Goal: Information Seeking & Learning: Learn about a topic

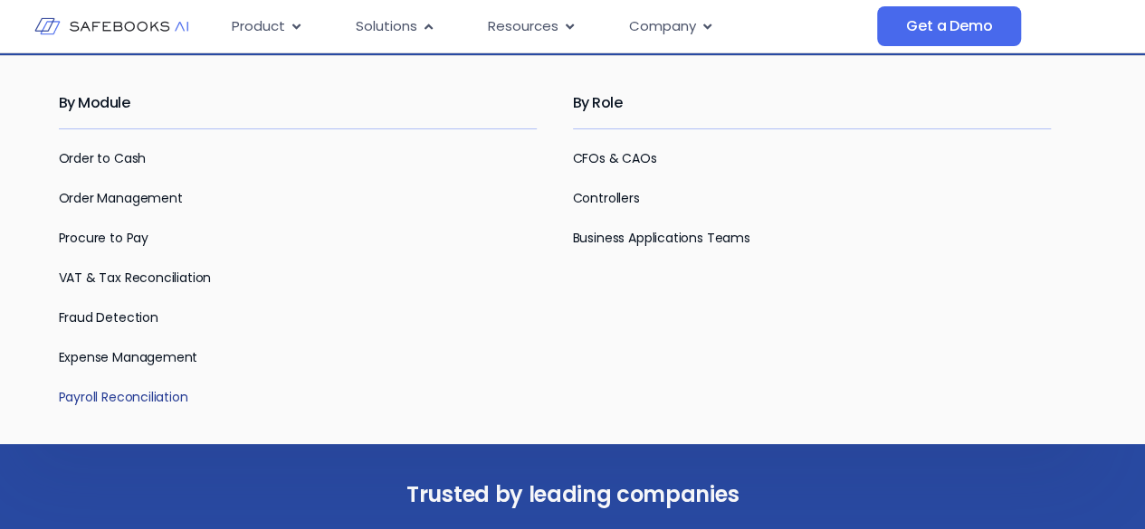
click at [119, 395] on link "Payroll Reconciliation" at bounding box center [123, 397] width 129 height 18
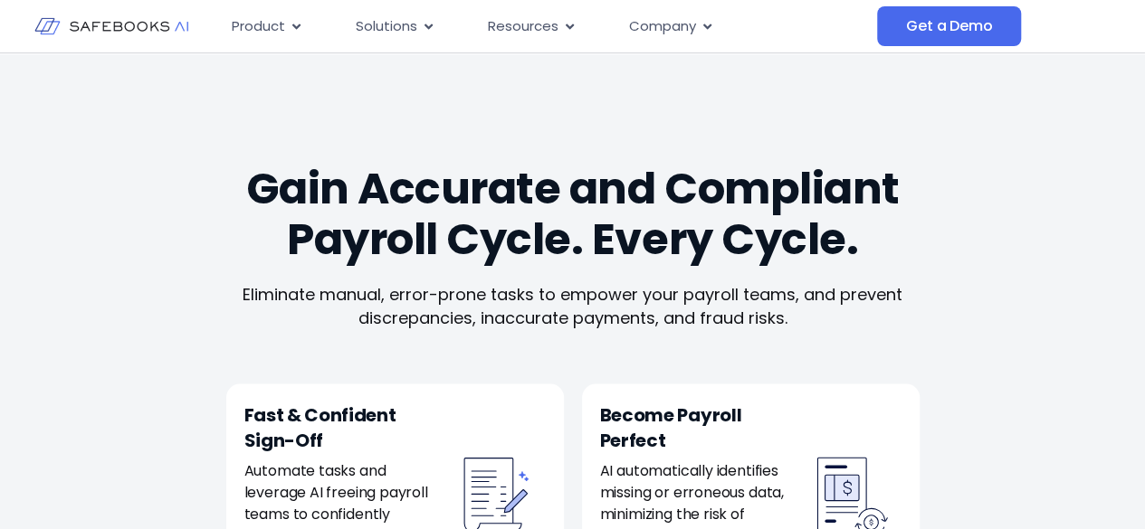
scroll to position [1719, 0]
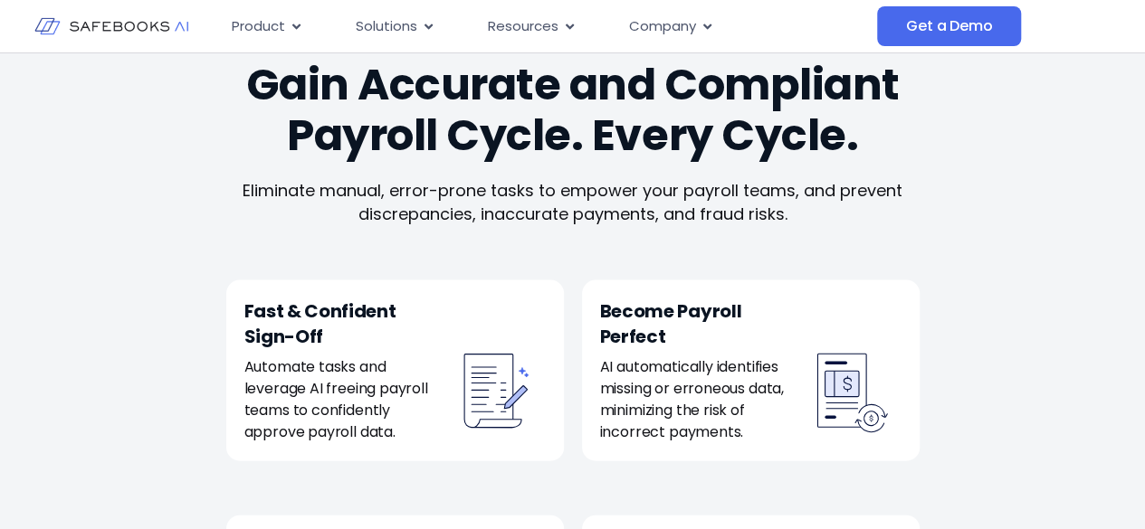
click at [671, 141] on h2 "Gain Accurate and Compliant Payroll Cycle. Every Cycle.​" at bounding box center [572, 110] width 730 height 101
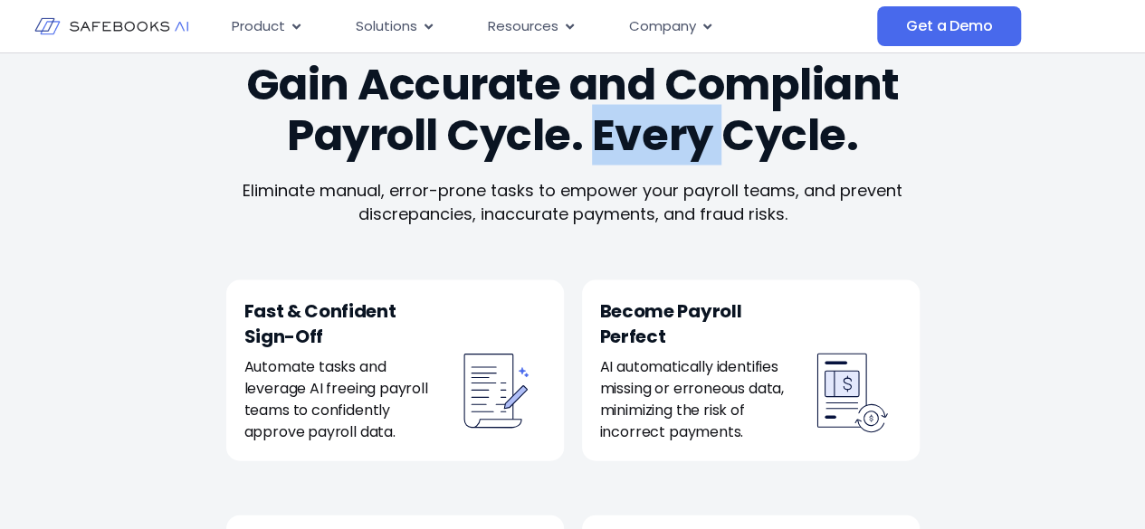
click at [671, 141] on h2 "Gain Accurate and Compliant Payroll Cycle. Every Cycle.​" at bounding box center [572, 110] width 730 height 101
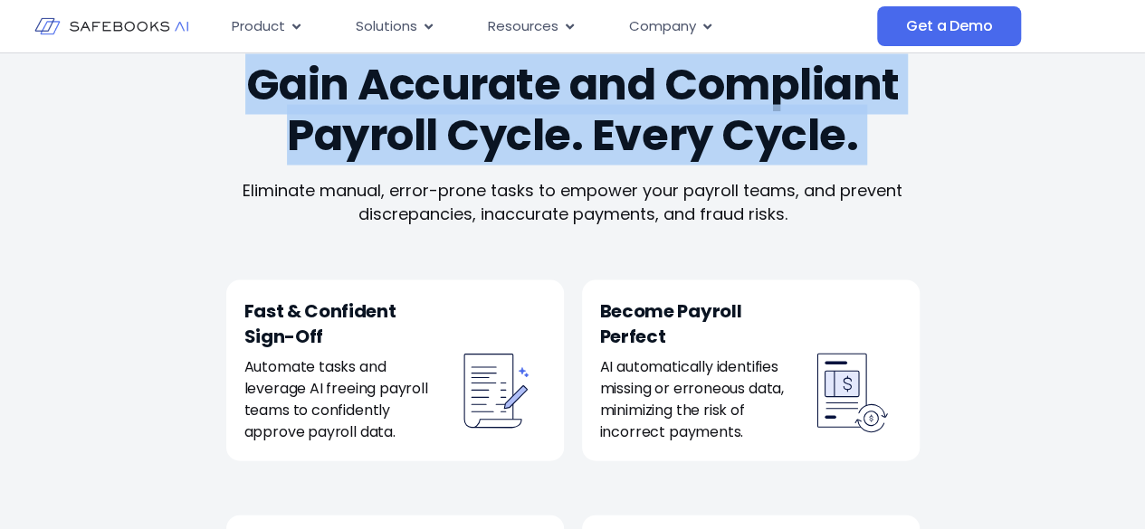
click at [671, 141] on h2 "Gain Accurate and Compliant Payroll Cycle. Every Cycle.​" at bounding box center [572, 110] width 730 height 101
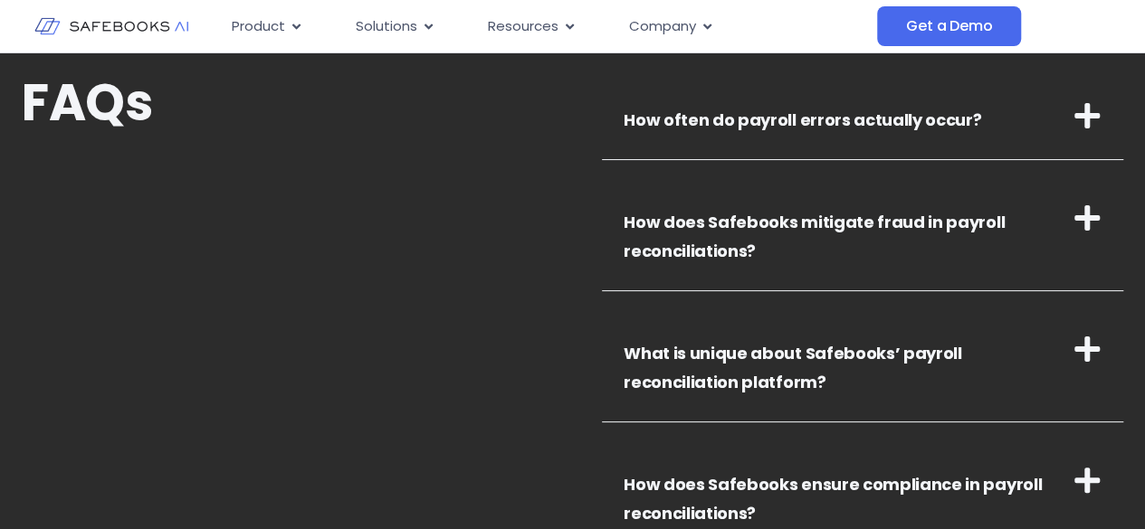
scroll to position [3348, 0]
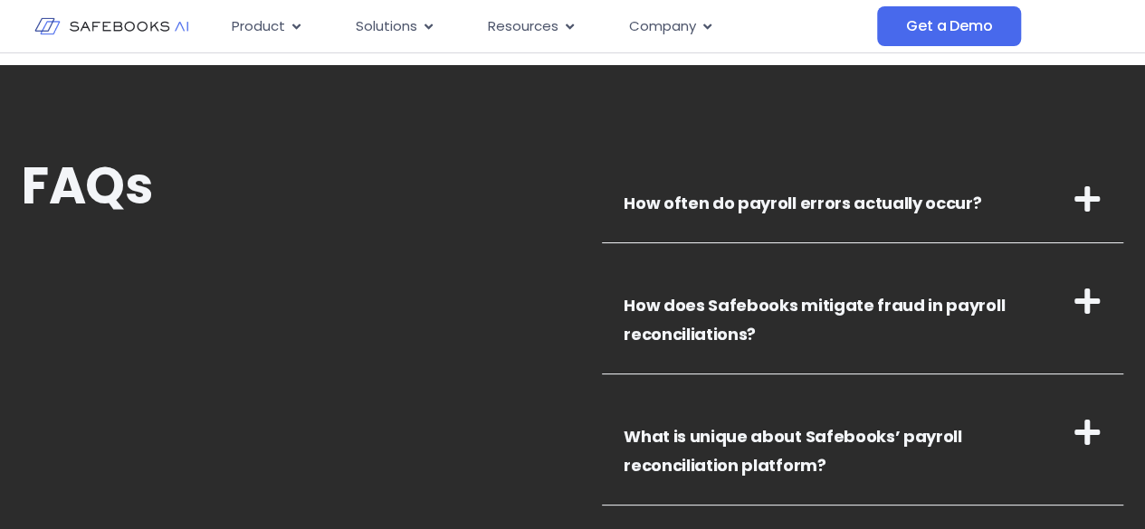
click at [1077, 305] on icon at bounding box center [1086, 301] width 29 height 29
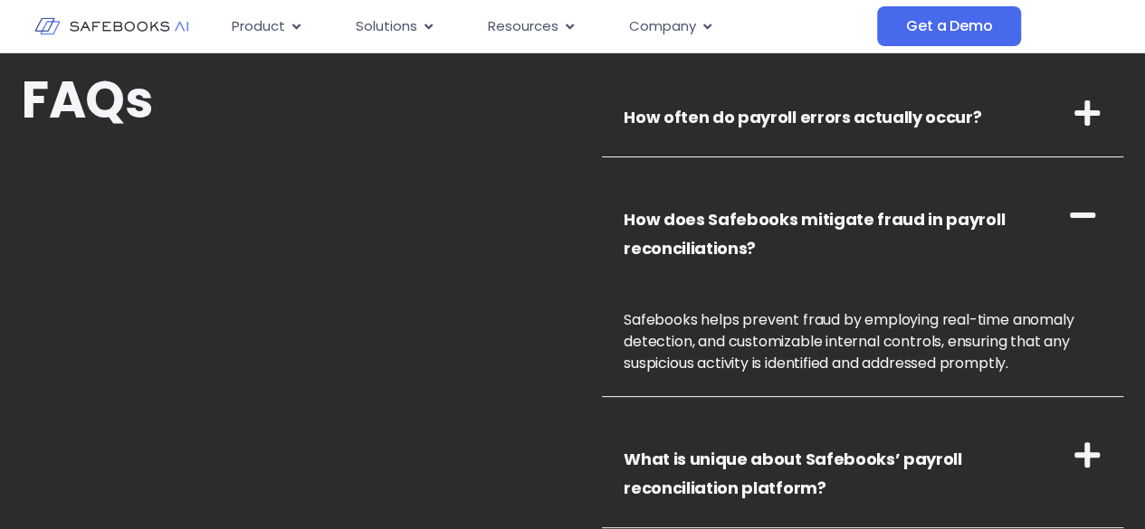
scroll to position [3529, 0]
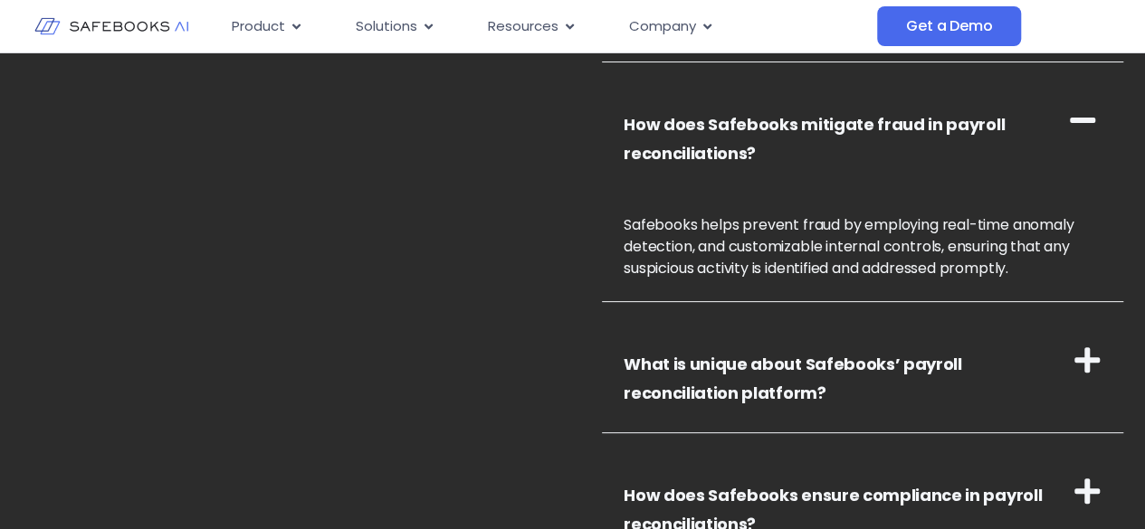
click at [842, 243] on span "Safebooks helps prevent fraud by employing real-time anomaly detection, and cus…" at bounding box center [849, 246] width 450 height 64
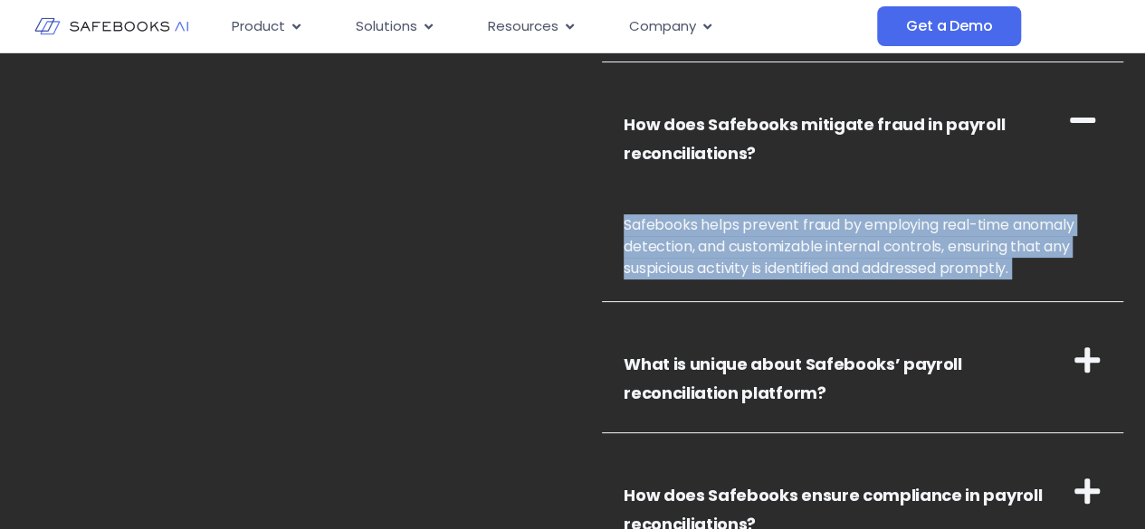
click at [842, 243] on span "Safebooks helps prevent fraud by employing real-time anomaly detection, and cus…" at bounding box center [849, 246] width 450 height 64
